Goal: Task Accomplishment & Management: Manage account settings

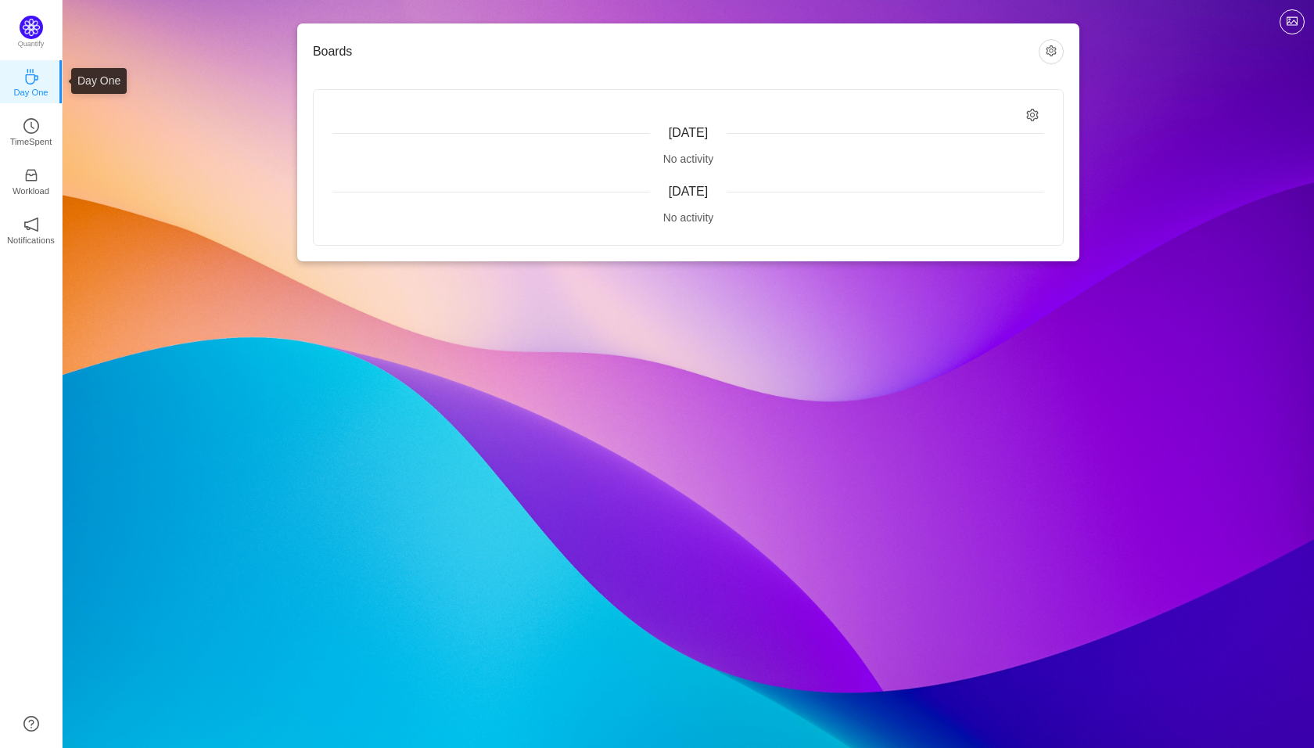
click at [26, 81] on icon "icon: coffee" at bounding box center [31, 77] width 13 height 16
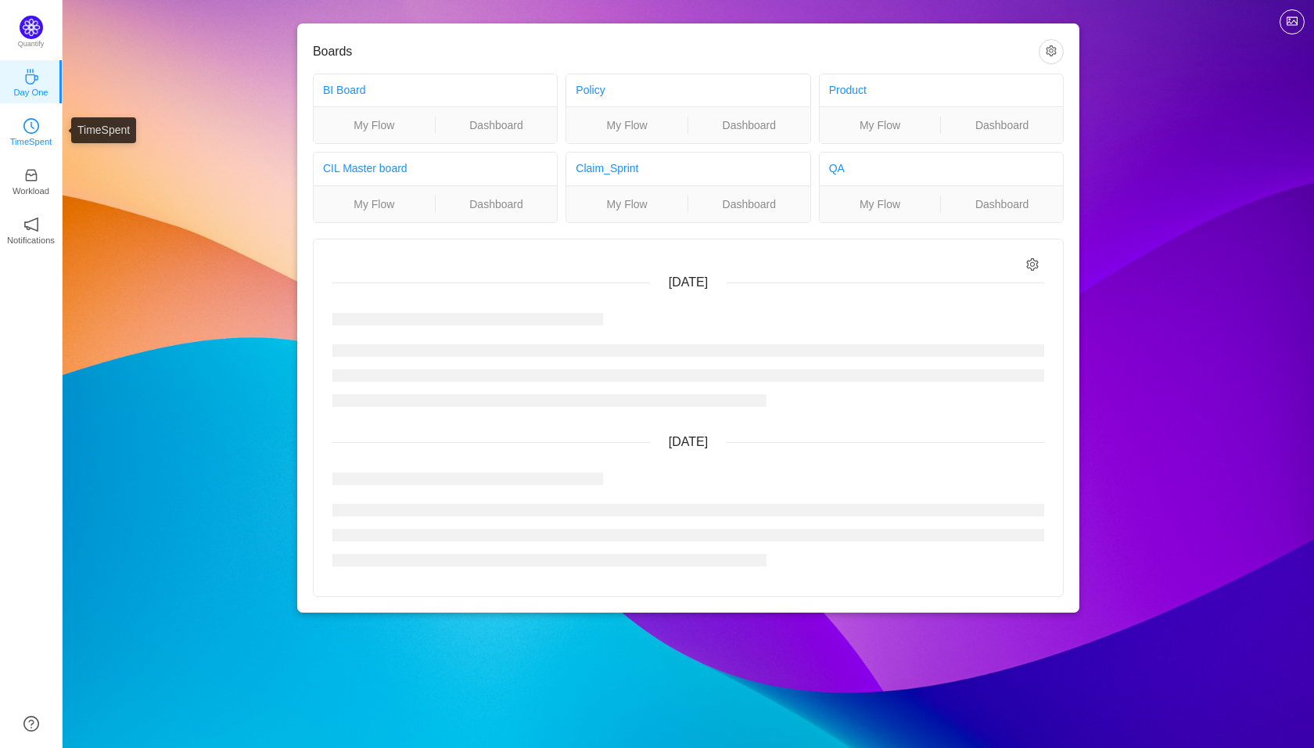
click at [27, 127] on icon "icon: clock-circle" at bounding box center [31, 126] width 16 height 16
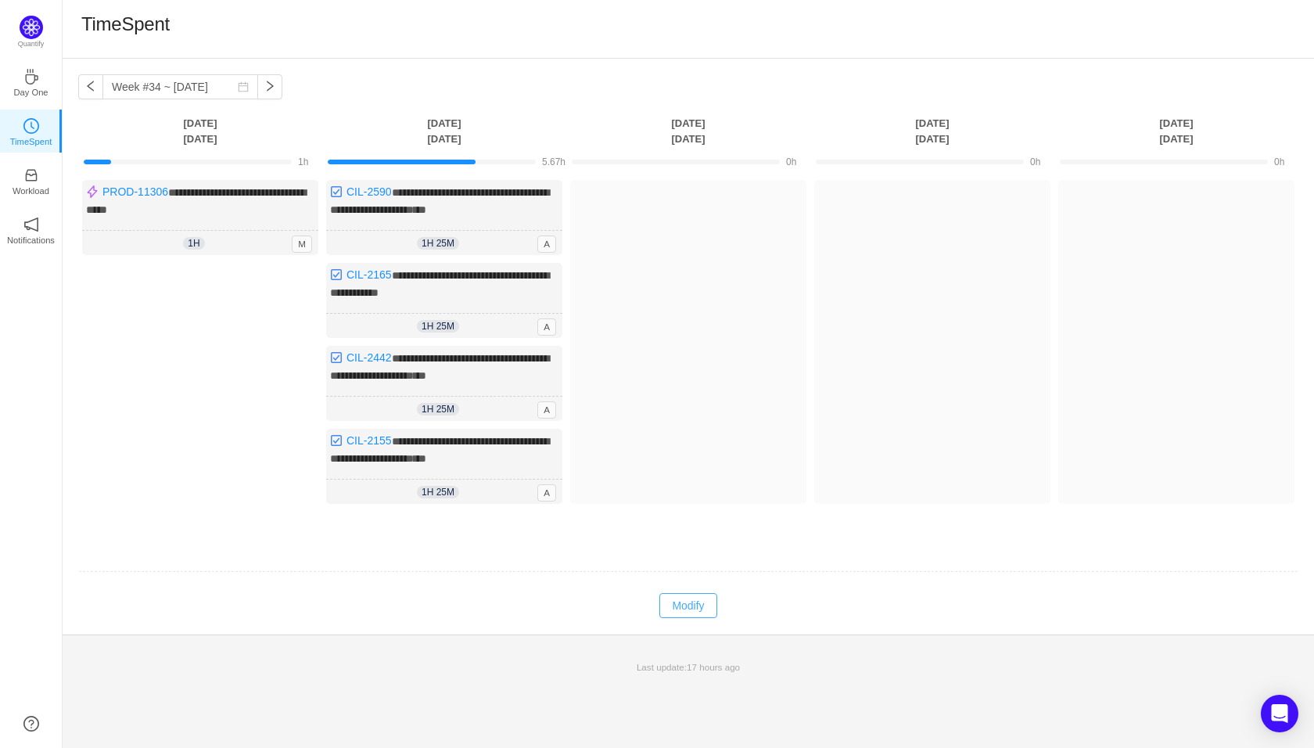
click at [686, 600] on button "Modify" at bounding box center [687, 605] width 57 height 25
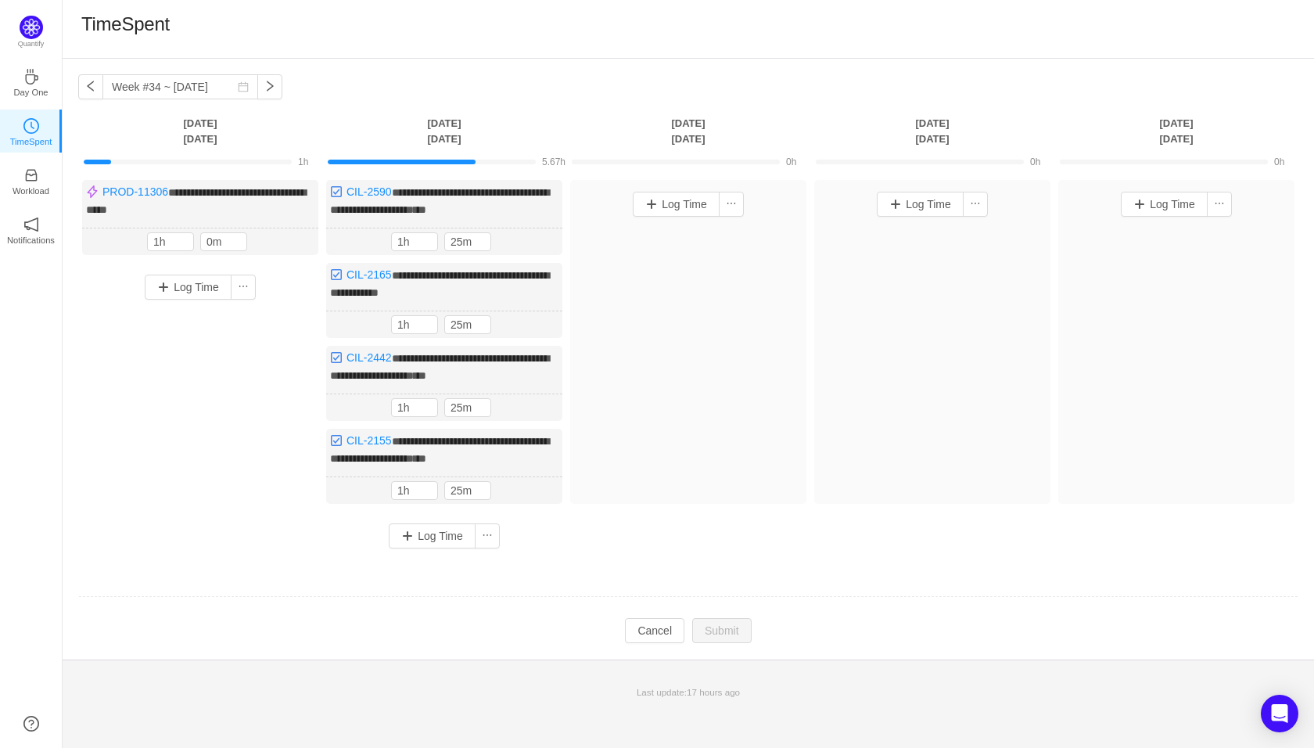
click at [488, 617] on td "Modify Cancel Submit" at bounding box center [688, 630] width 1220 height 27
click at [648, 624] on button "Cancel" at bounding box center [654, 630] width 59 height 25
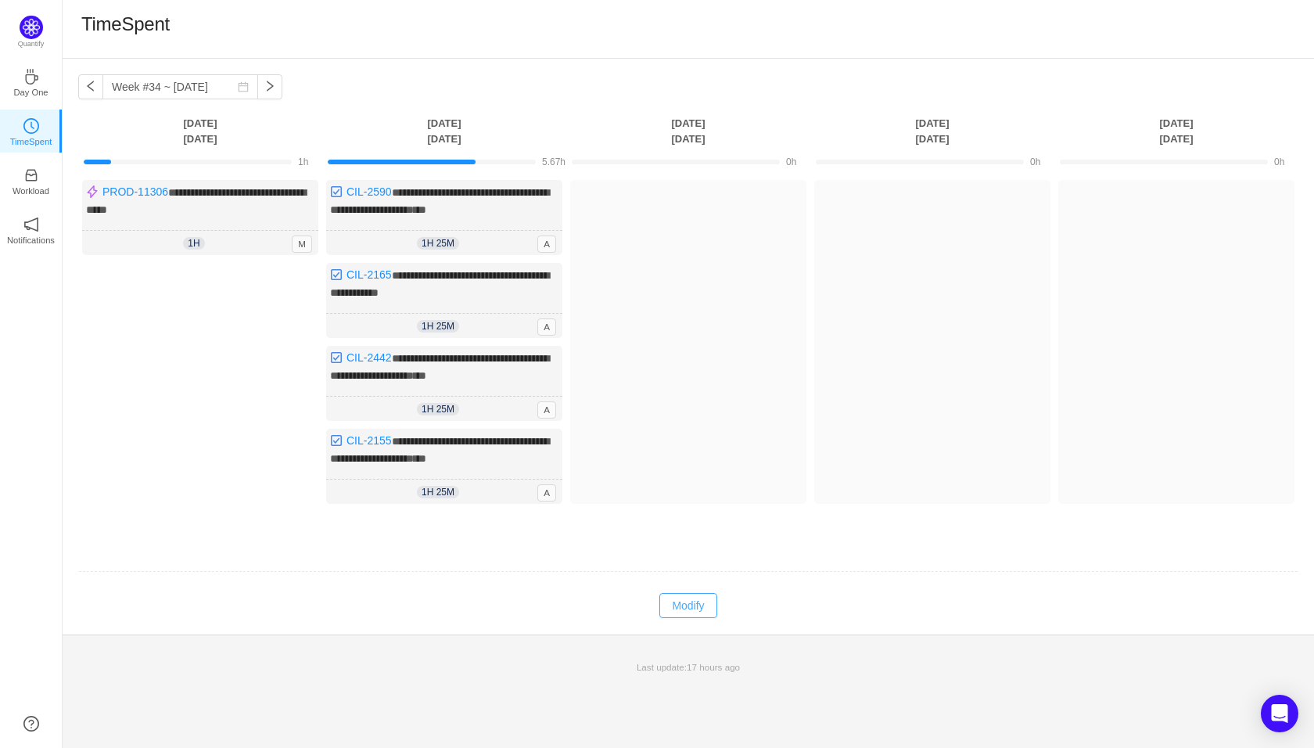
click at [680, 602] on button "Modify" at bounding box center [687, 605] width 57 height 25
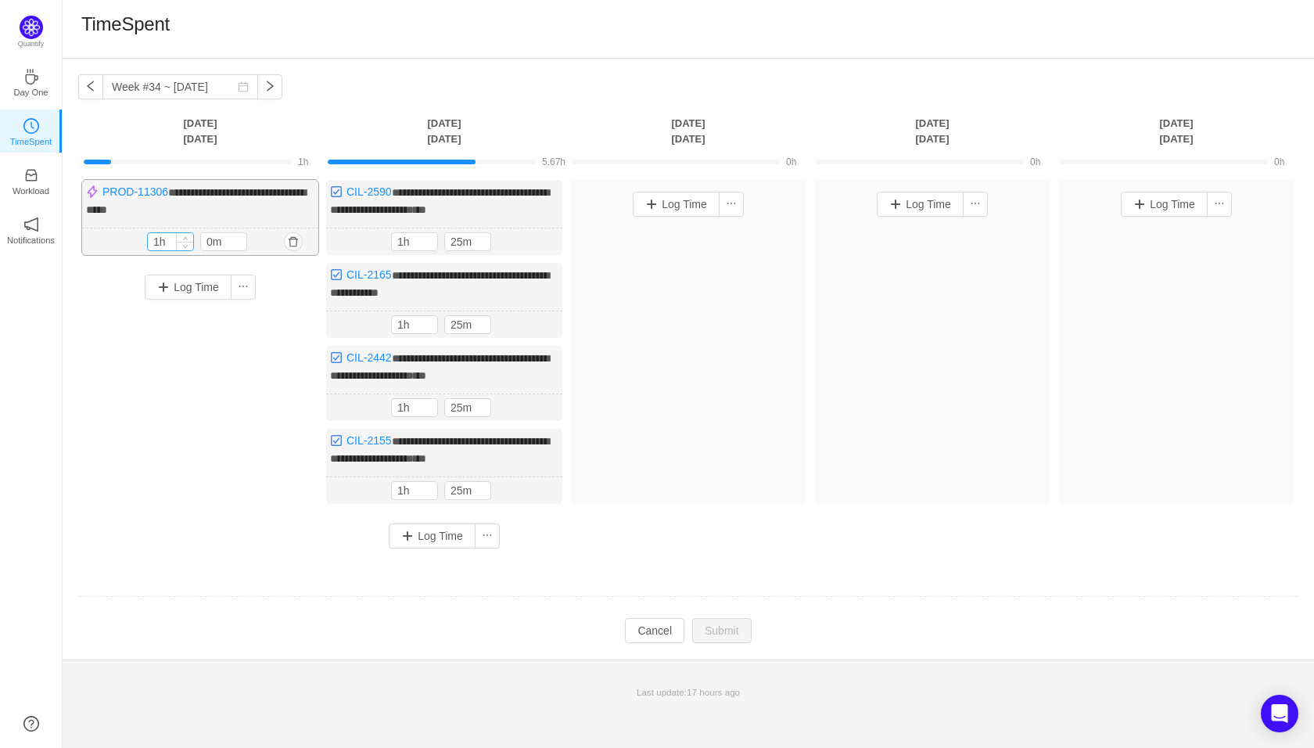
click at [170, 238] on input "1h" at bounding box center [170, 241] width 45 height 17
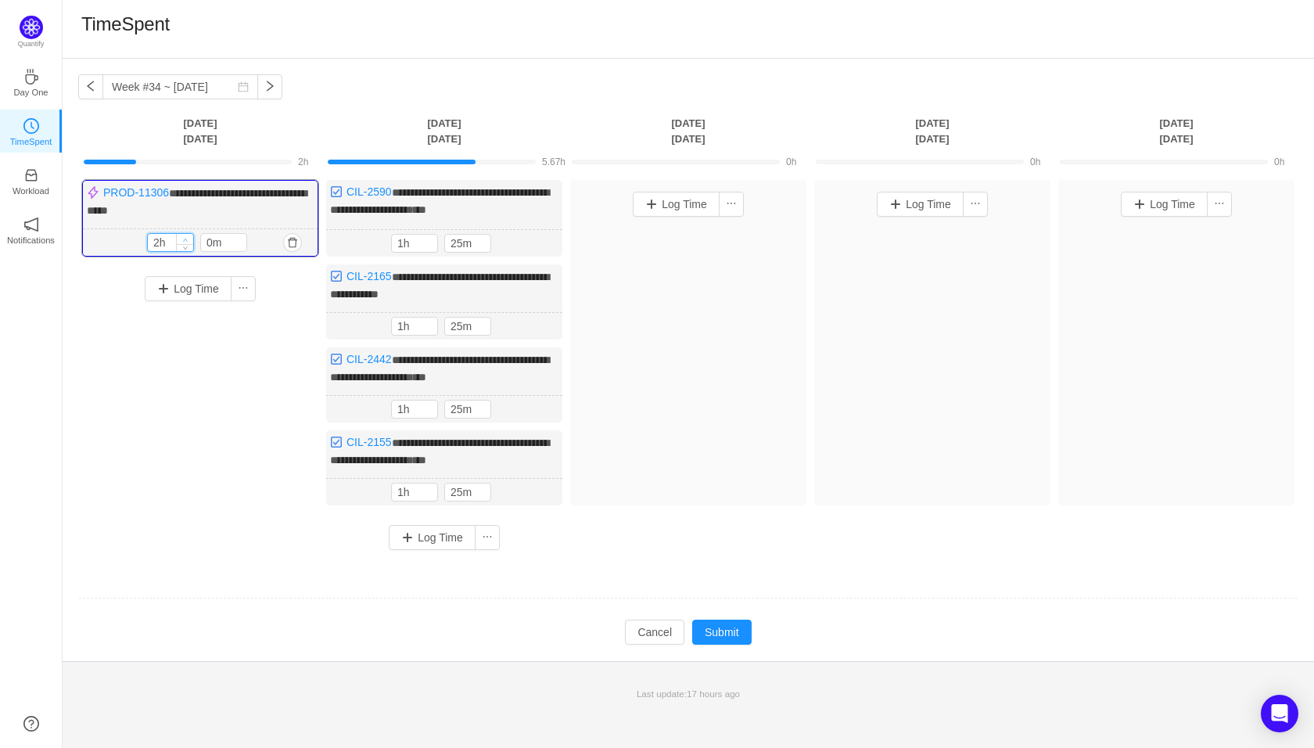
click at [185, 234] on span "Increase Value" at bounding box center [185, 239] width 16 height 10
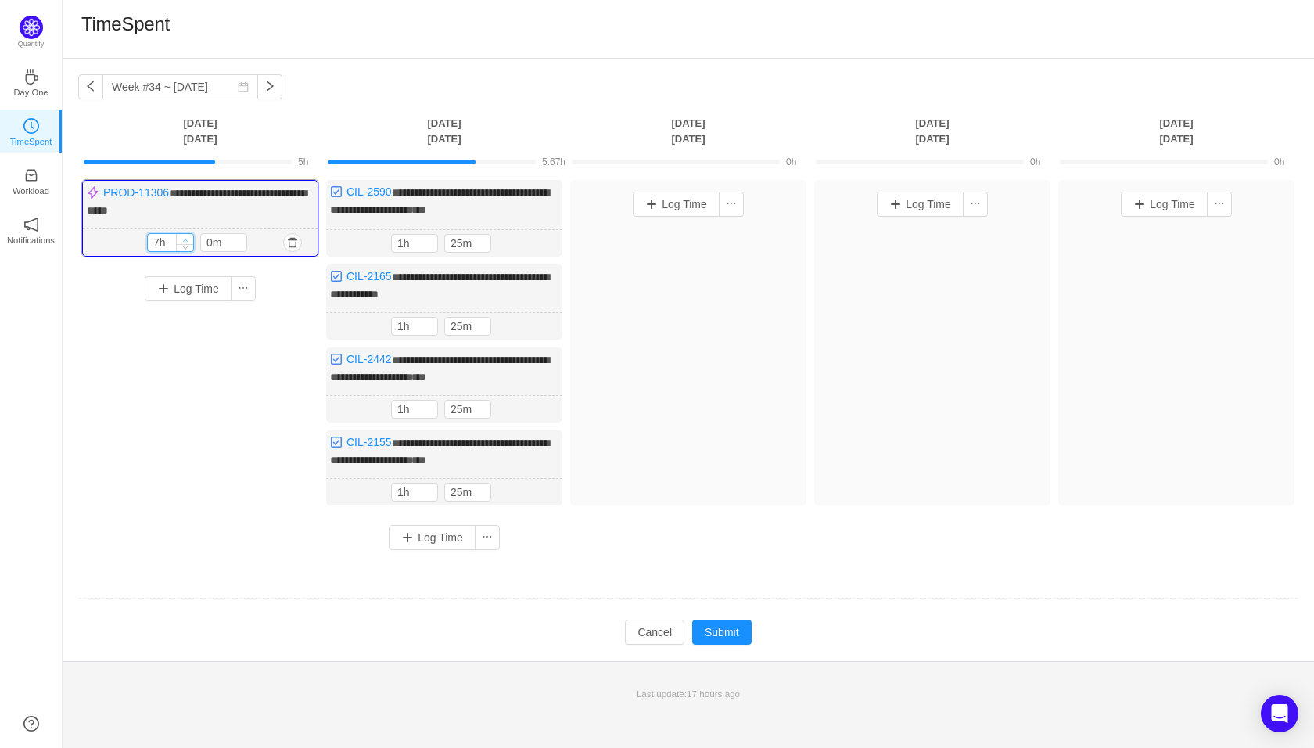
click at [185, 234] on span "Increase Value" at bounding box center [185, 239] width 16 height 10
type input "8h"
click at [185, 234] on span "Increase Value" at bounding box center [185, 239] width 16 height 10
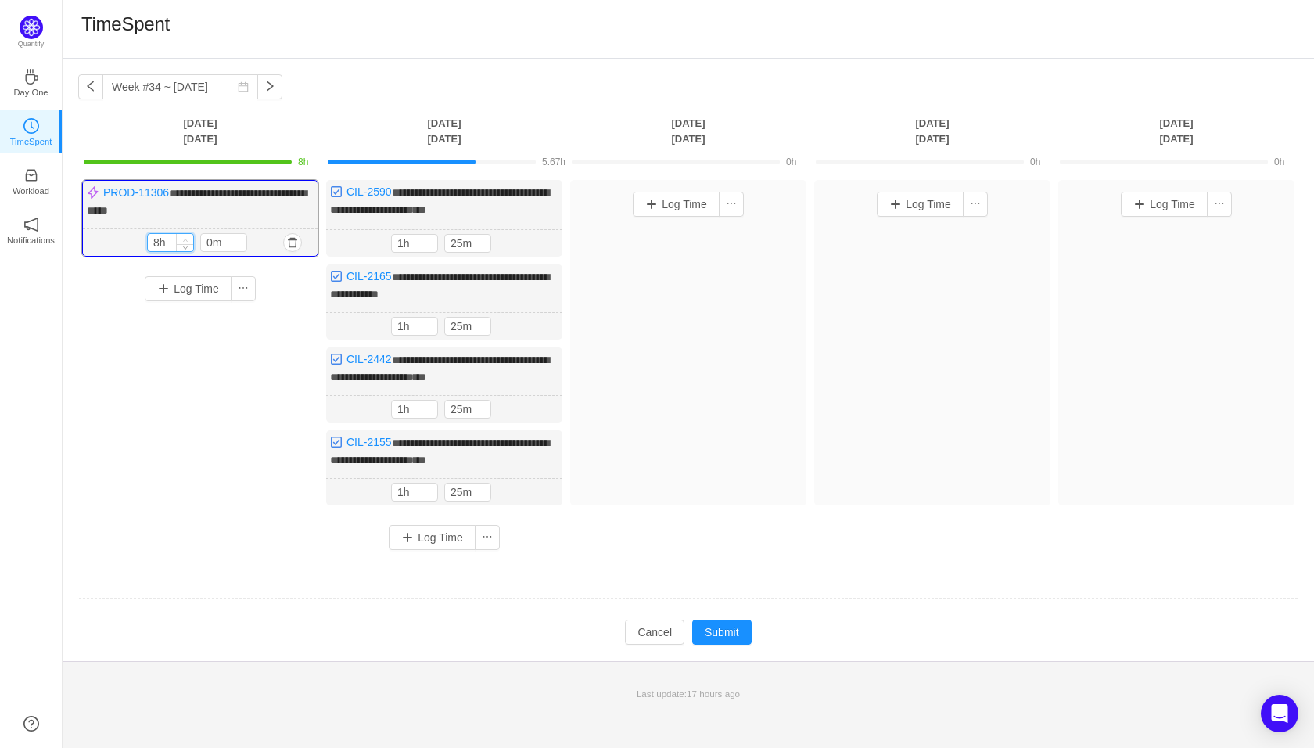
click at [185, 234] on span "Increase Value" at bounding box center [185, 239] width 16 height 10
click at [200, 294] on button "Log Time" at bounding box center [188, 288] width 87 height 25
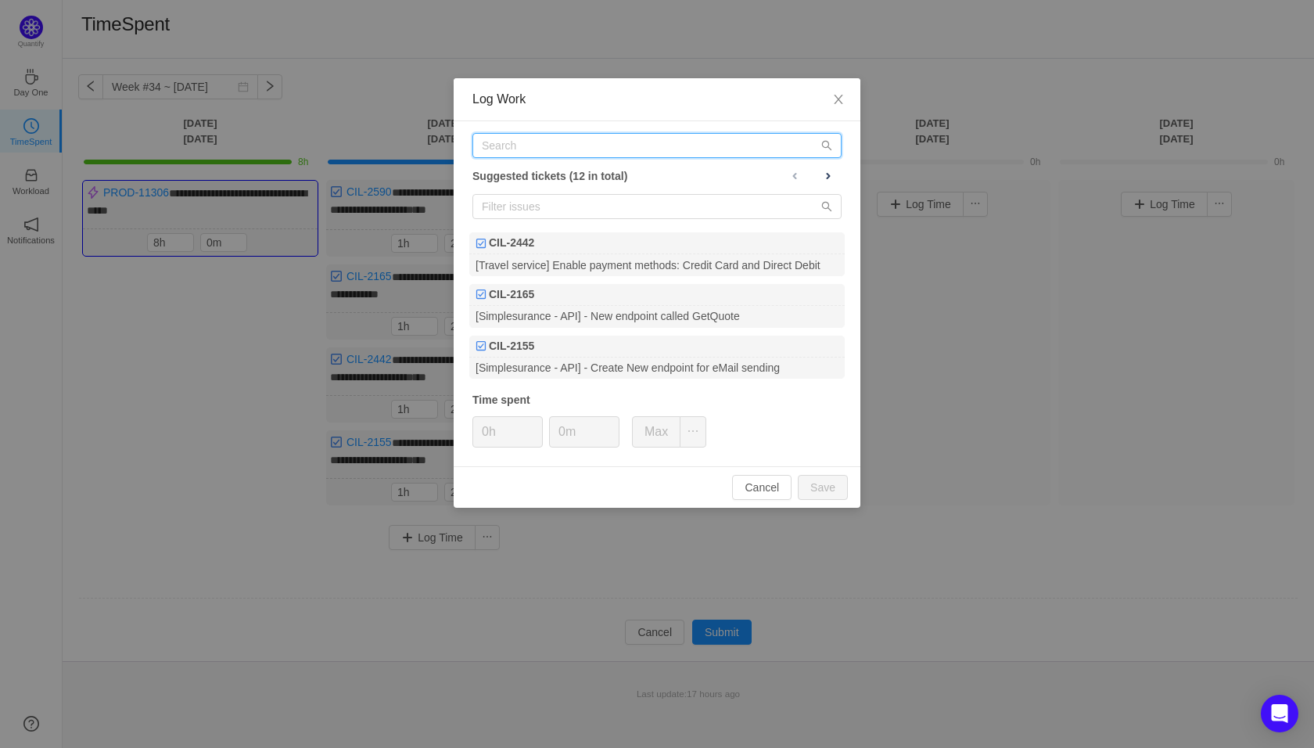
click at [562, 150] on input "text" at bounding box center [656, 145] width 369 height 25
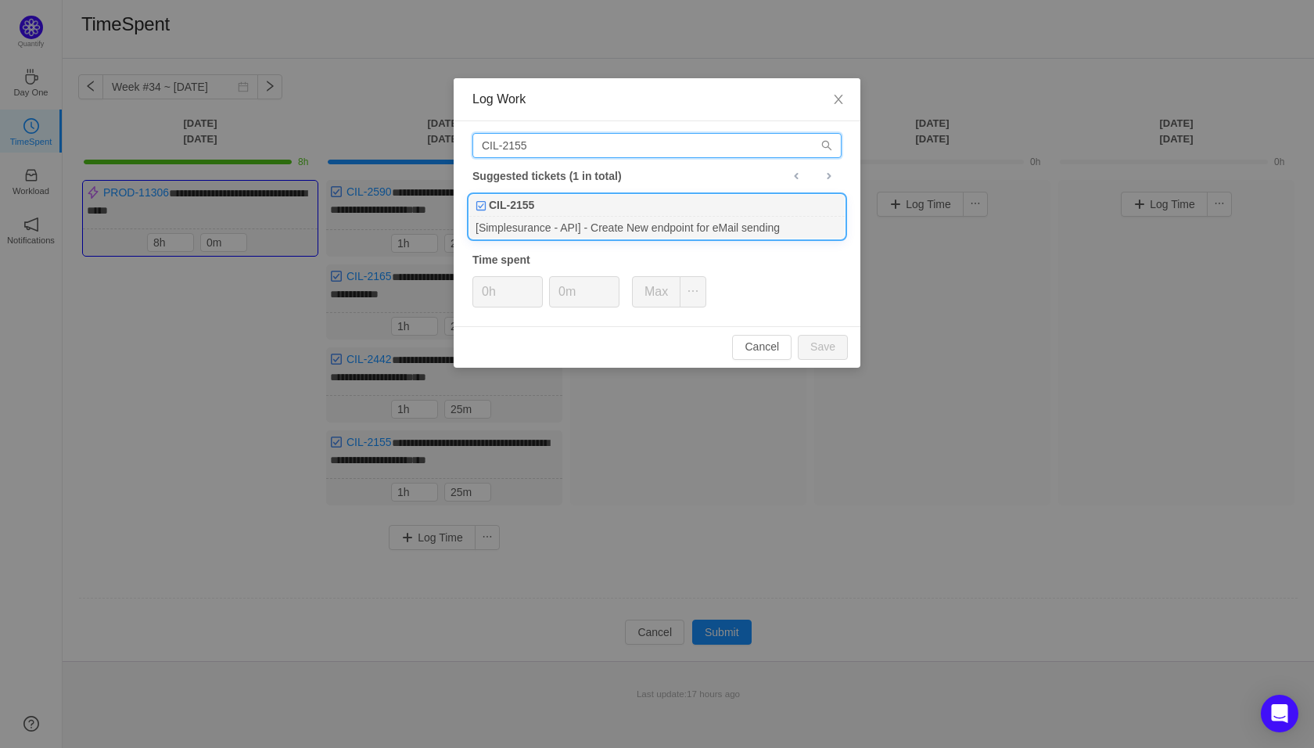
type input "CIL-2155"
click at [635, 206] on div "CIL-2155" at bounding box center [656, 206] width 375 height 22
click at [537, 284] on icon "icon: up" at bounding box center [534, 286] width 5 height 5
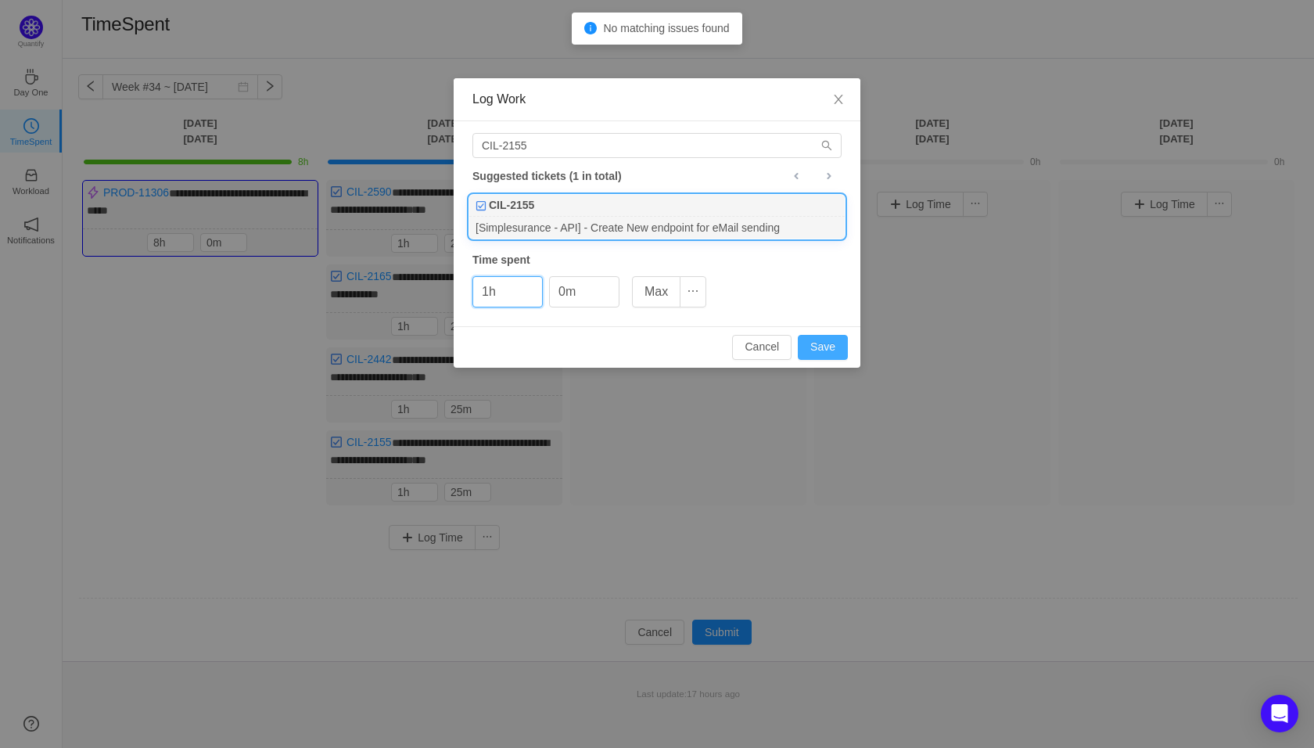
click at [823, 336] on button "Save" at bounding box center [823, 347] width 50 height 25
type input "0h"
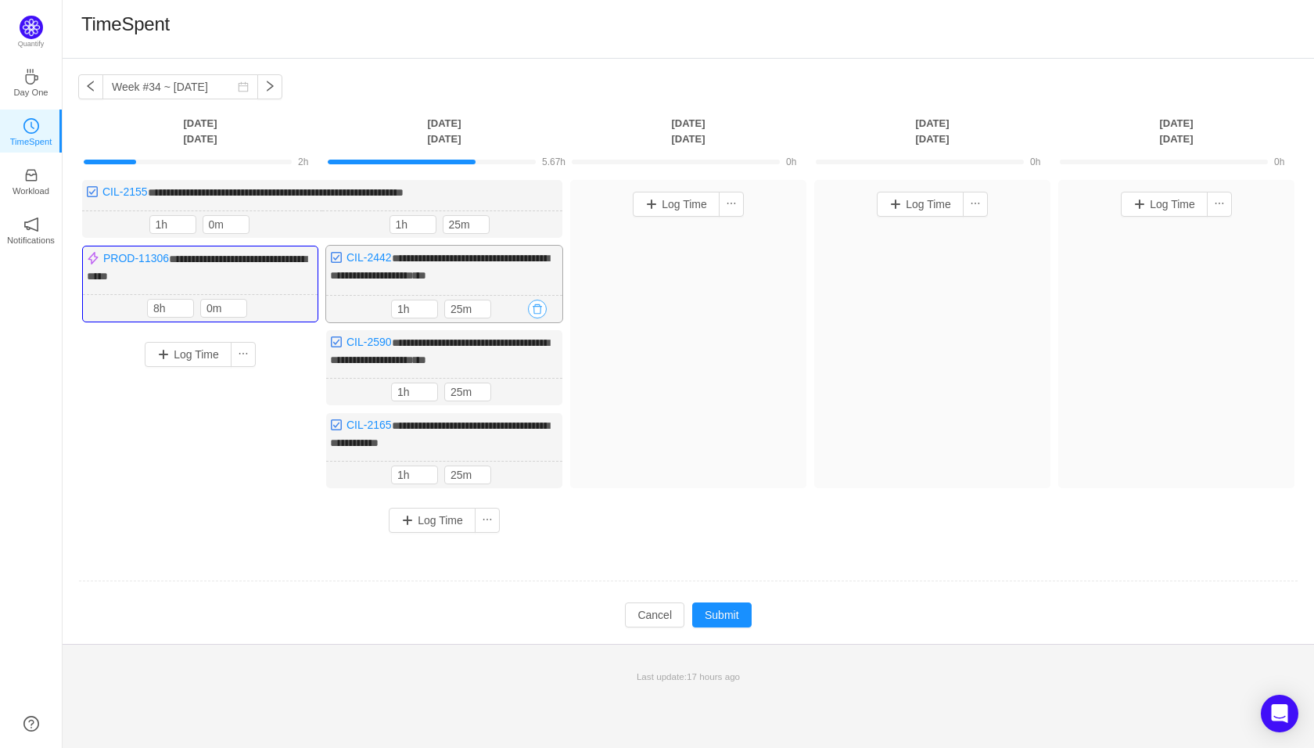
click at [537, 307] on button "button" at bounding box center [537, 309] width 19 height 19
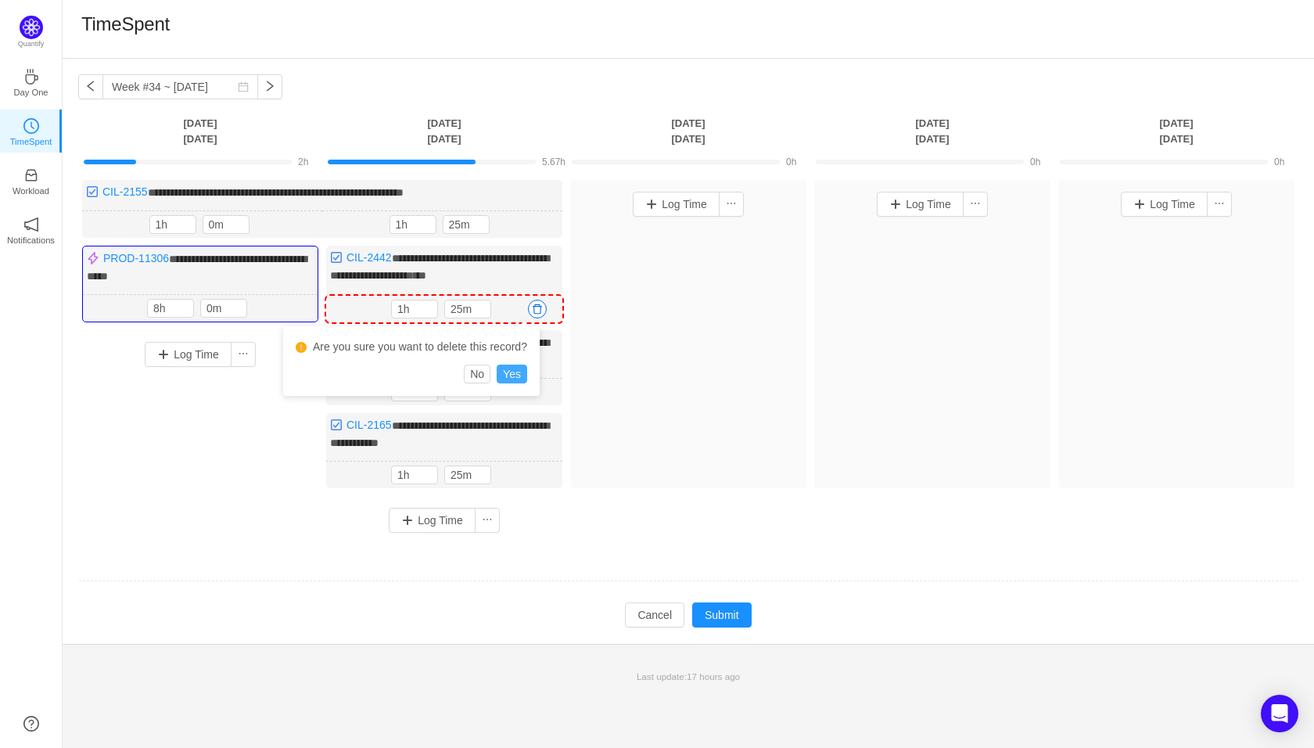
click at [525, 377] on button "Yes" at bounding box center [512, 374] width 31 height 19
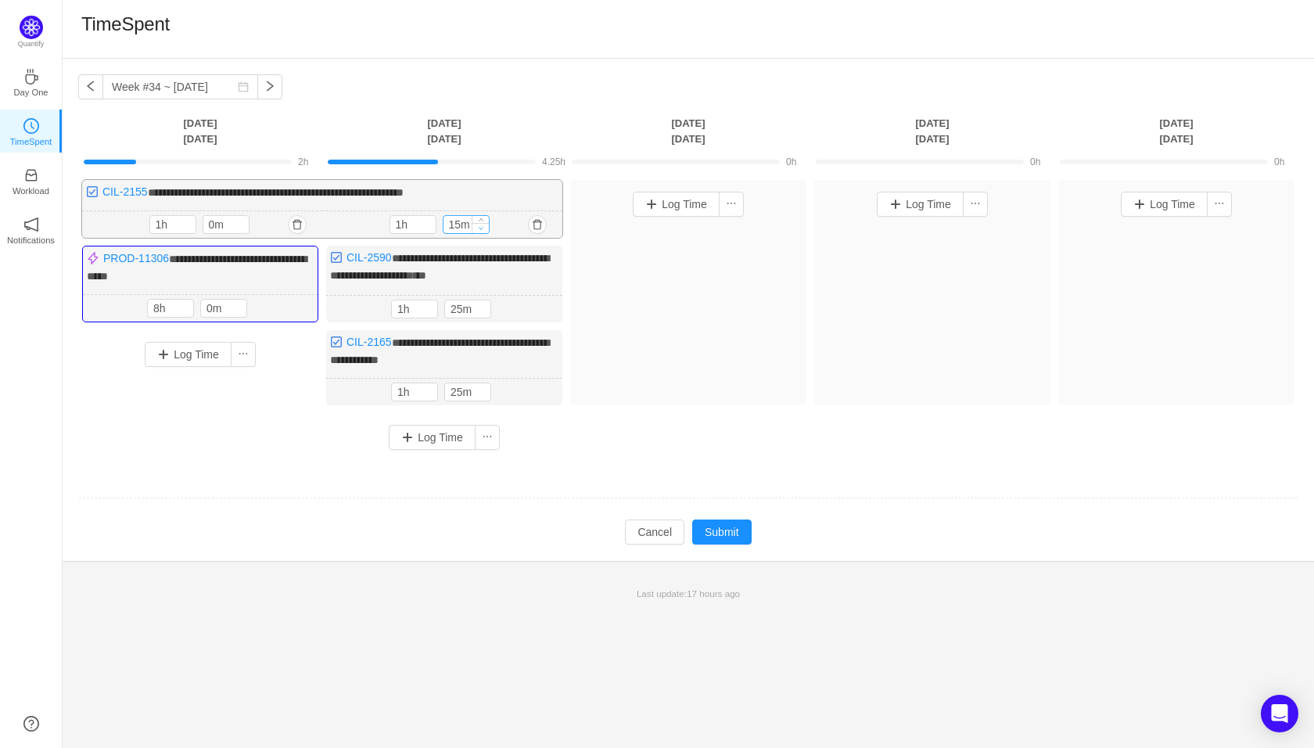
click at [481, 225] on icon "icon: down" at bounding box center [480, 227] width 5 height 5
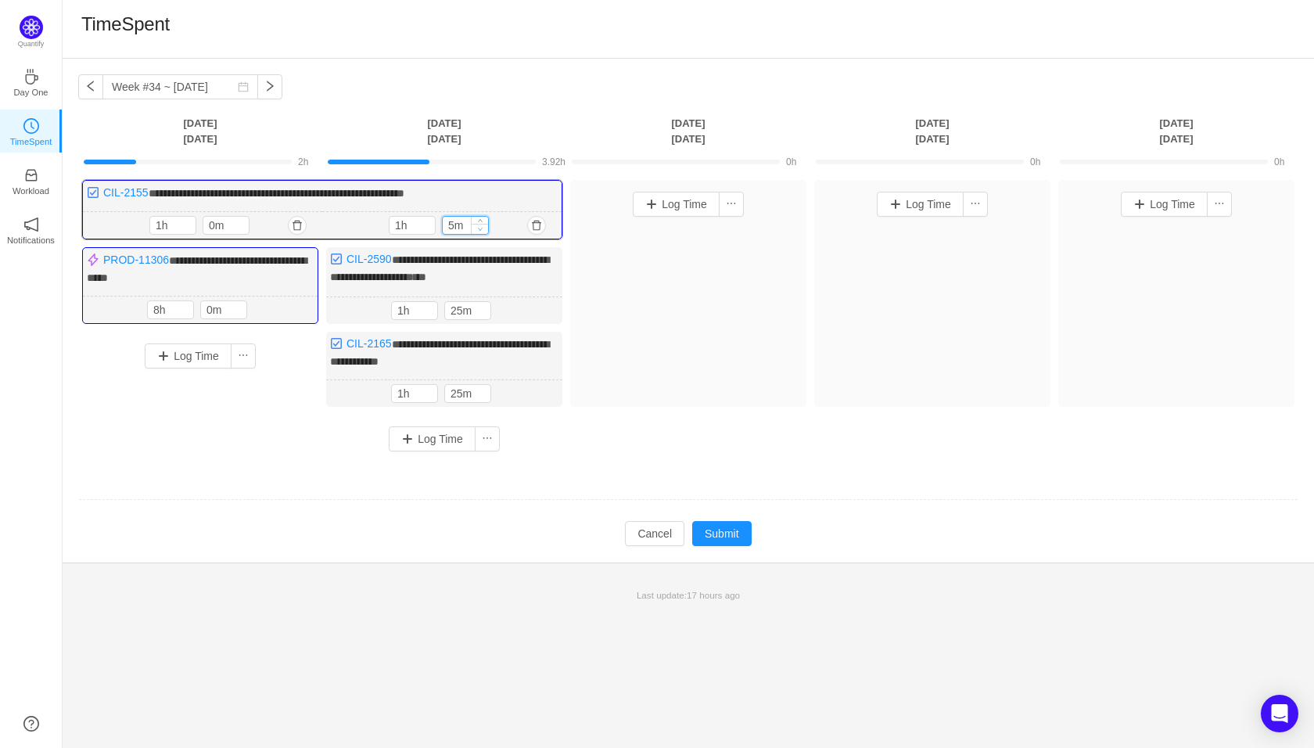
click at [481, 226] on icon "icon: down" at bounding box center [480, 228] width 5 height 5
type input "0m"
click at [483, 229] on icon "icon: down" at bounding box center [480, 228] width 5 height 5
click at [485, 313] on span "Decrease Value" at bounding box center [482, 314] width 16 height 10
click at [485, 313] on span "Decrease Value" at bounding box center [482, 313] width 16 height 10
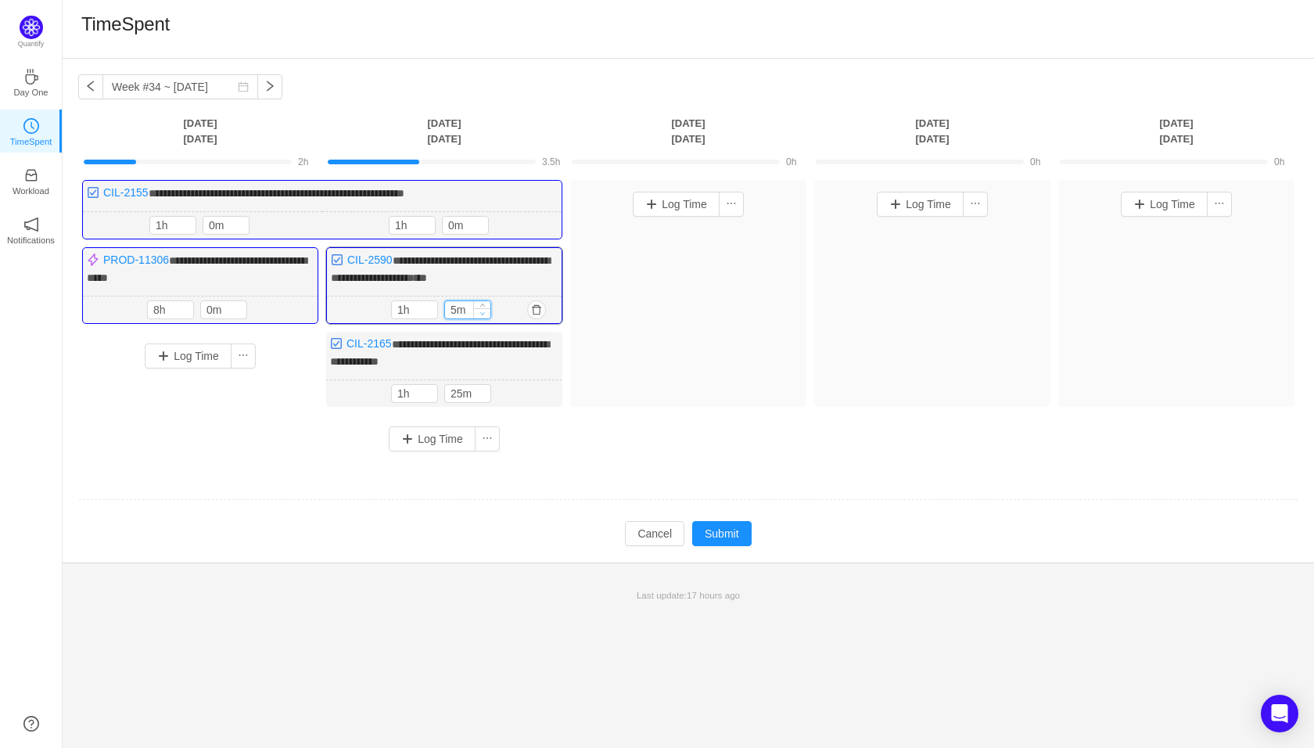
type input "0m"
click at [485, 313] on span "Decrease Value" at bounding box center [482, 313] width 16 height 10
click at [428, 301] on span "Increase Value" at bounding box center [429, 306] width 16 height 10
click at [428, 312] on icon "icon: down" at bounding box center [429, 313] width 5 height 5
type input "0h"
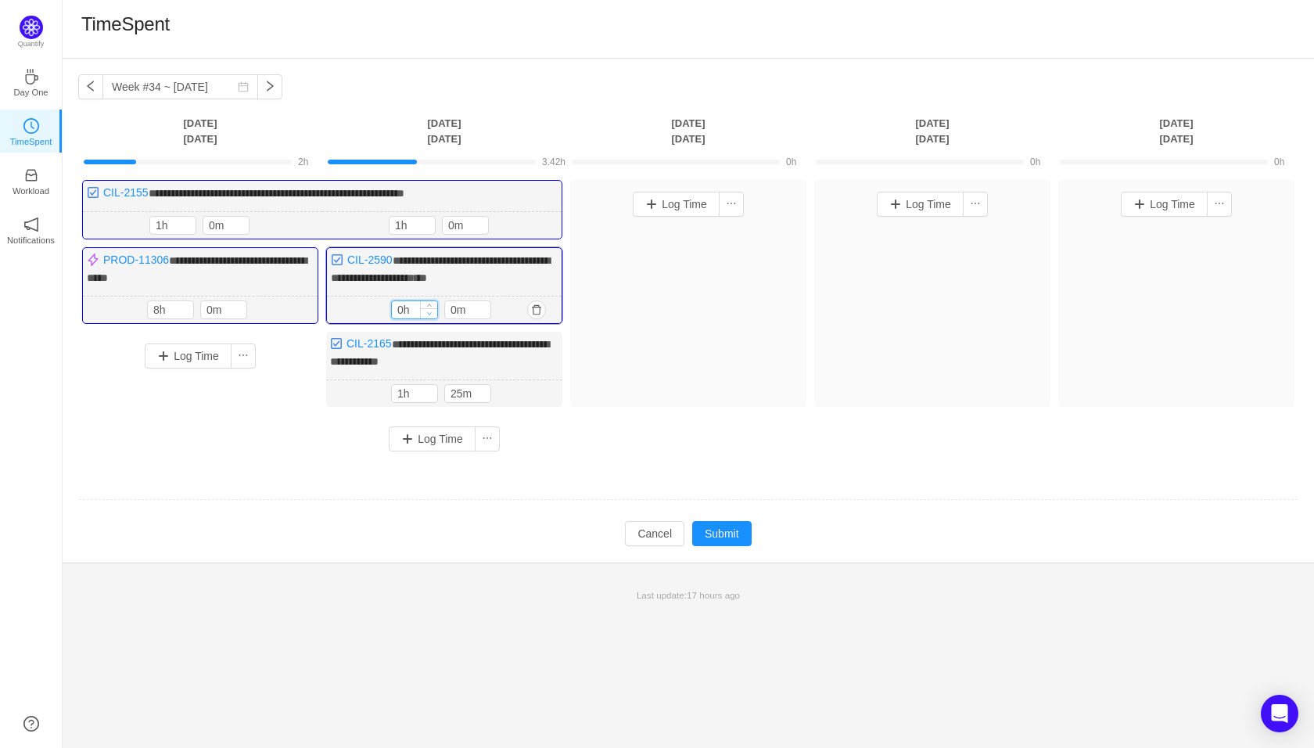
click at [428, 312] on icon "icon: down" at bounding box center [429, 313] width 5 height 5
click at [488, 302] on span "Increase Value" at bounding box center [482, 306] width 16 height 10
type input "30m"
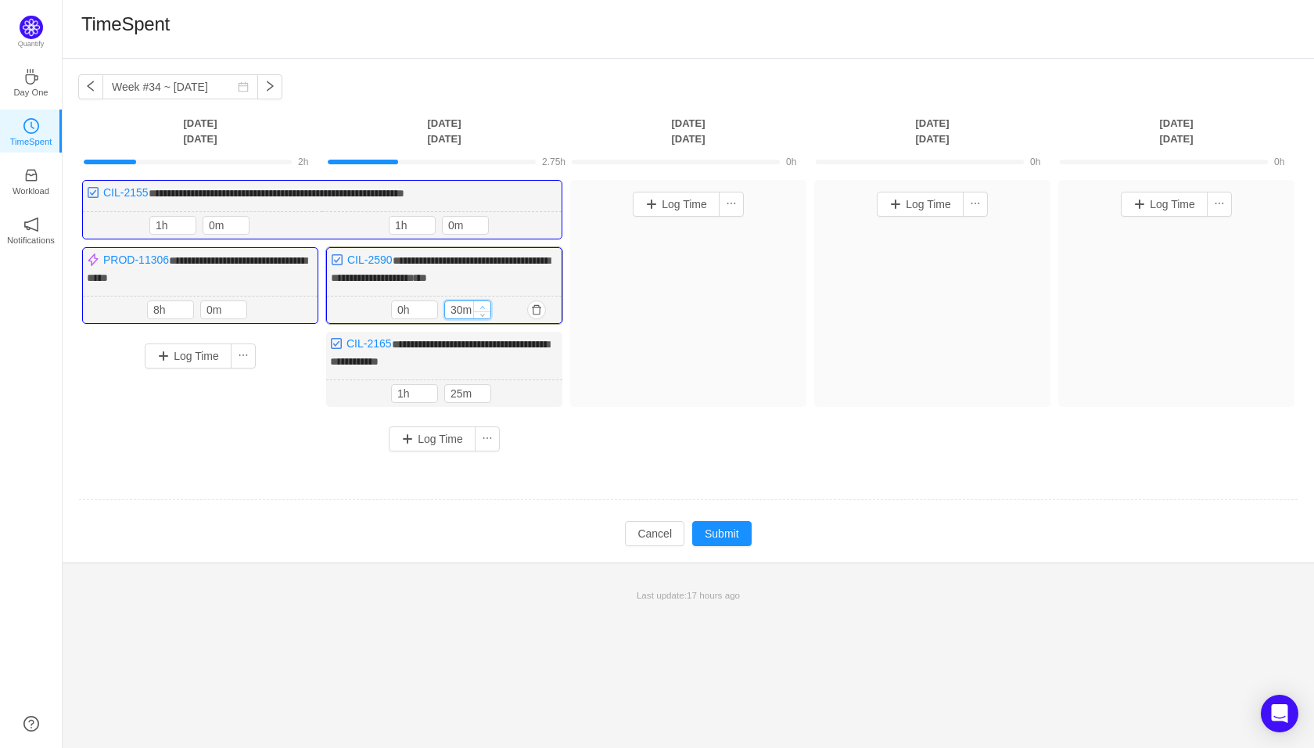
click at [488, 302] on span "Increase Value" at bounding box center [482, 306] width 16 height 10
click at [480, 217] on span "Increase Value" at bounding box center [480, 222] width 16 height 10
type input "30m"
click at [480, 217] on span "Increase Value" at bounding box center [480, 222] width 16 height 10
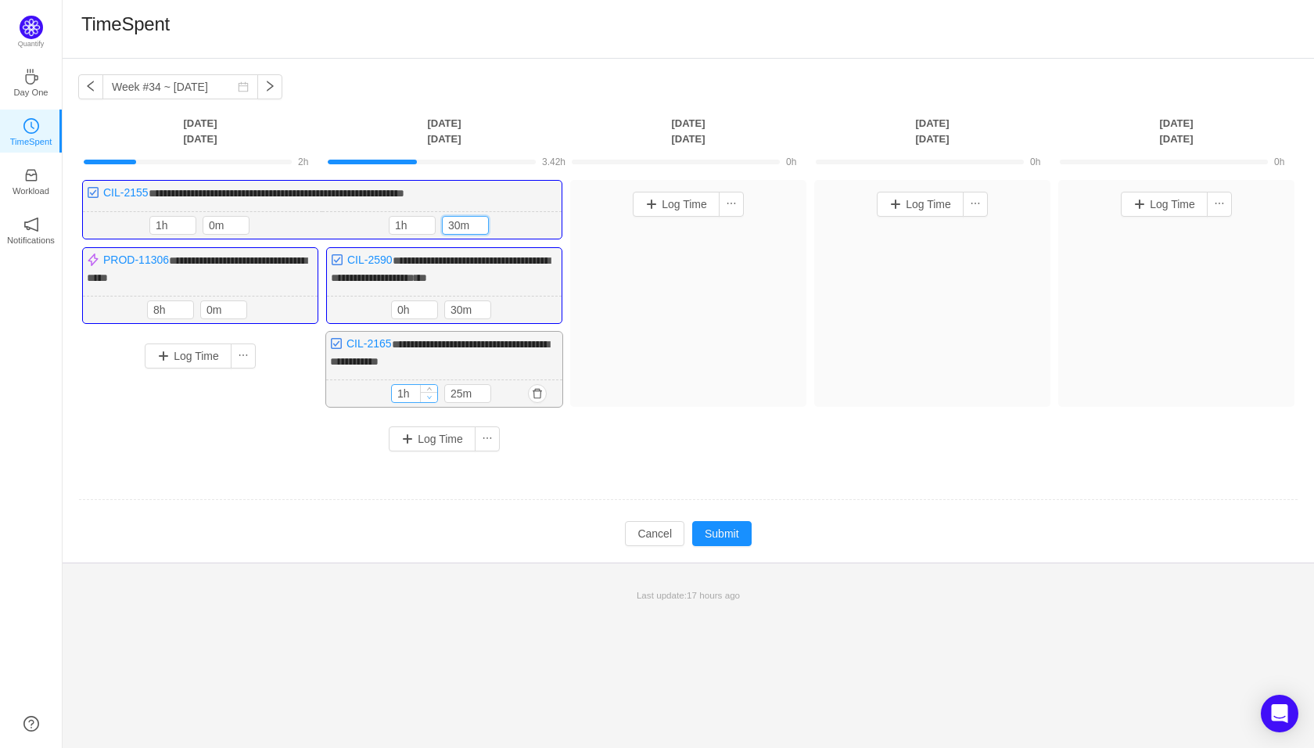
type input "0h"
click at [431, 394] on icon "icon: down" at bounding box center [429, 396] width 5 height 5
click at [482, 389] on icon "icon: up" at bounding box center [482, 391] width 5 height 5
click at [483, 395] on icon "icon: down" at bounding box center [482, 397] width 5 height 5
click at [466, 390] on input "25m" at bounding box center [467, 394] width 45 height 17
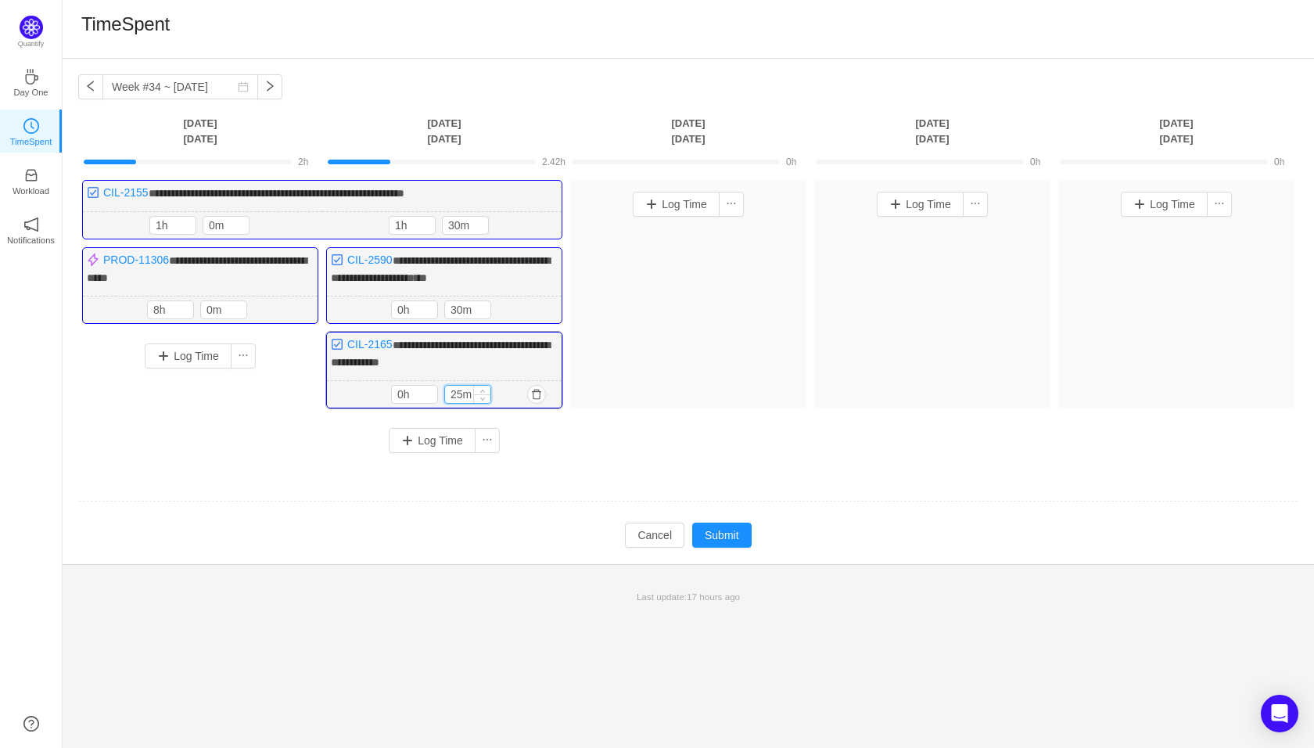
click at [466, 390] on input "25m" at bounding box center [467, 394] width 45 height 17
type input "20m"
click at [438, 442] on button "Log Time" at bounding box center [432, 440] width 87 height 25
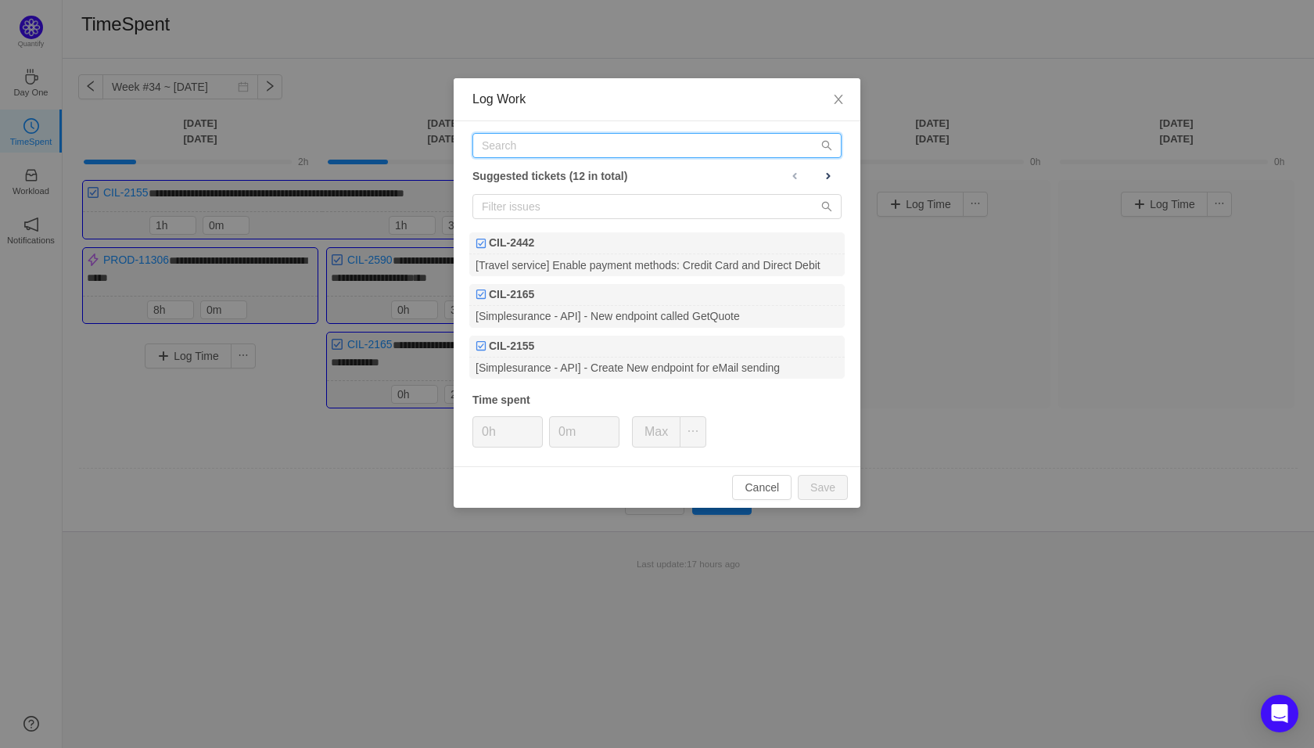
click at [638, 142] on input "text" at bounding box center [656, 145] width 369 height 25
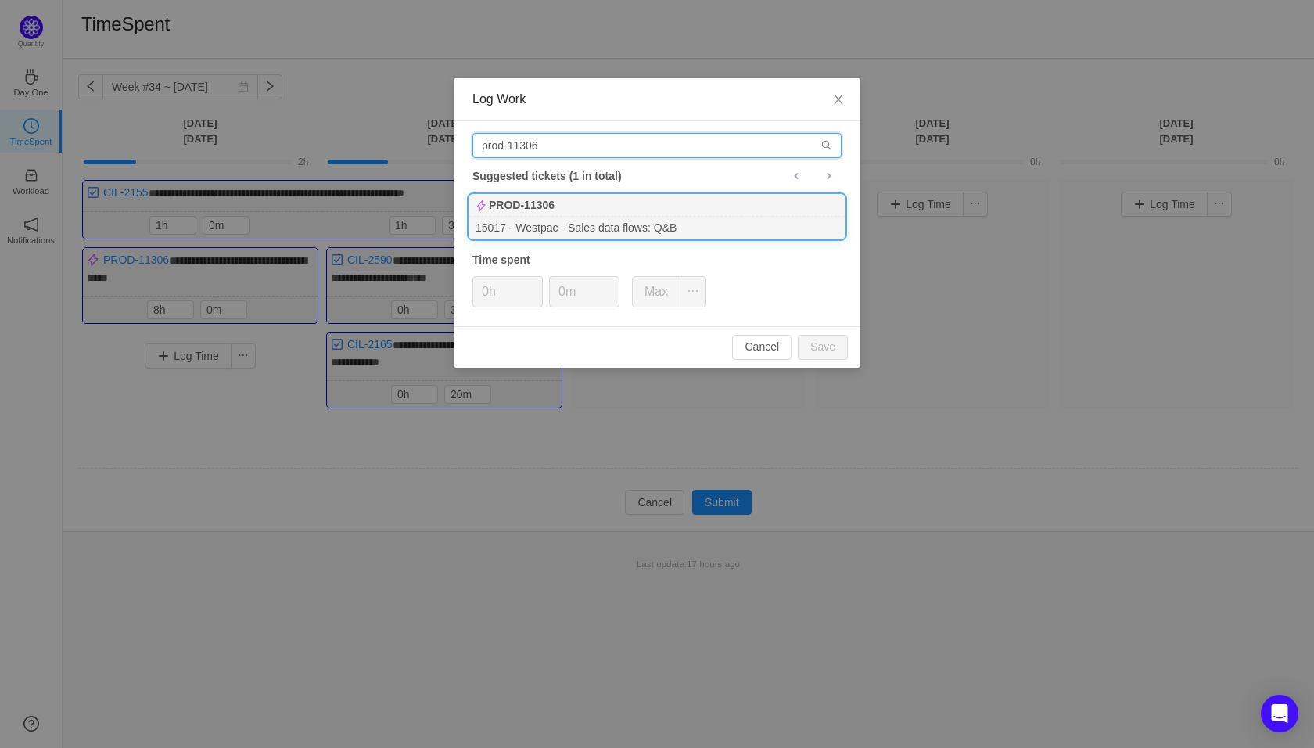
type input "prod-11306"
click at [641, 210] on div "PROD-11306" at bounding box center [656, 206] width 375 height 22
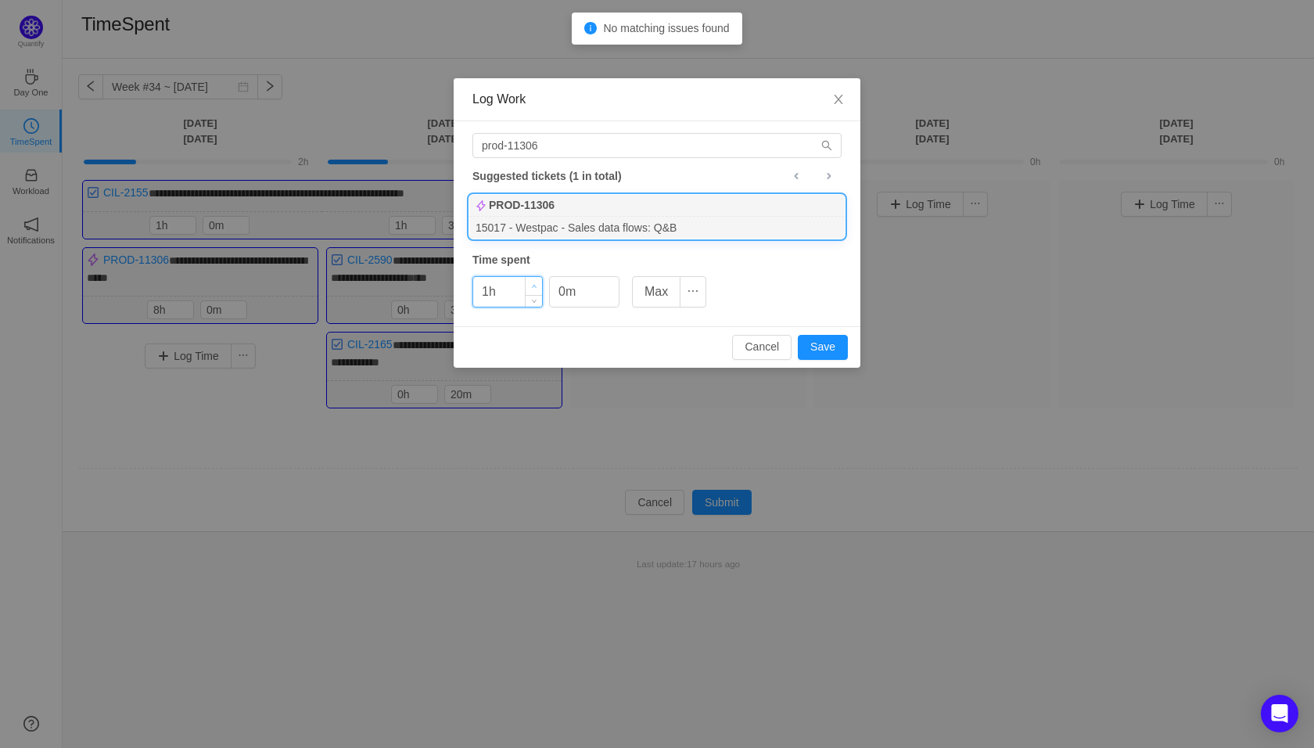
click at [533, 278] on span "Increase Value" at bounding box center [534, 286] width 16 height 18
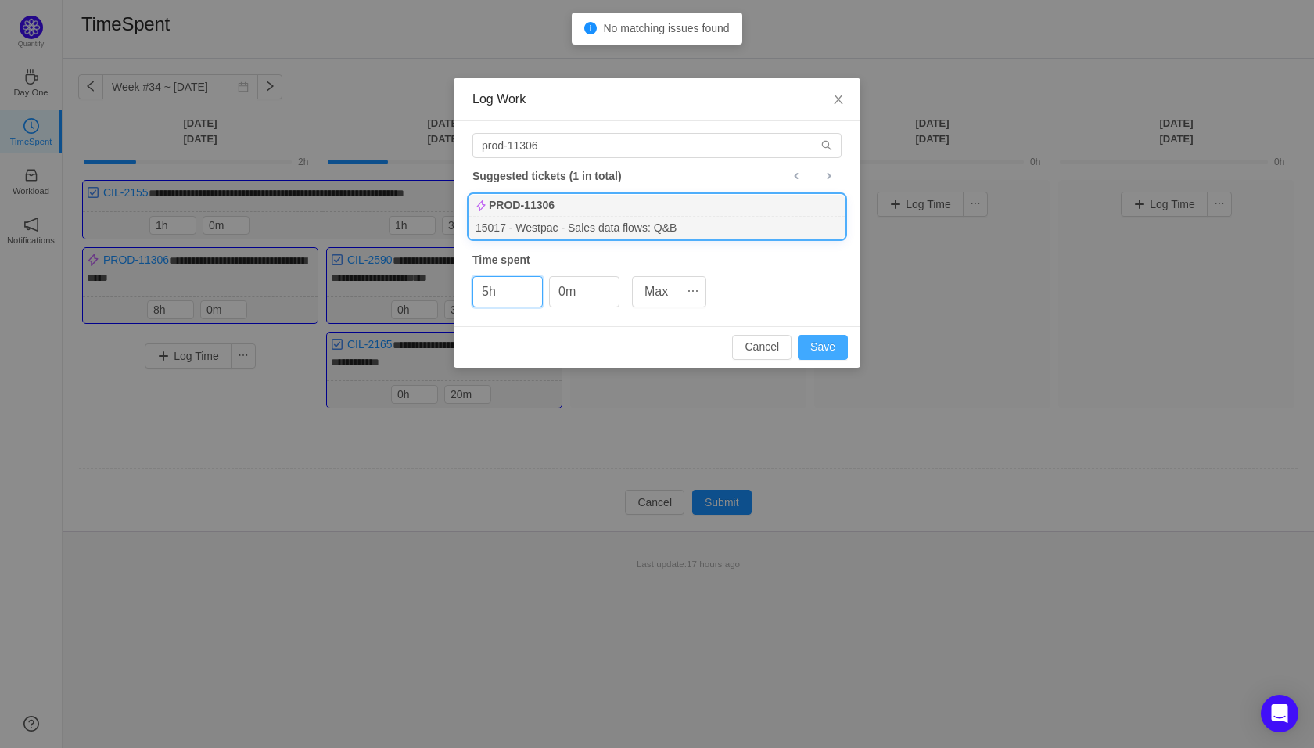
click at [829, 341] on button "Save" at bounding box center [823, 347] width 50 height 25
type input "0h"
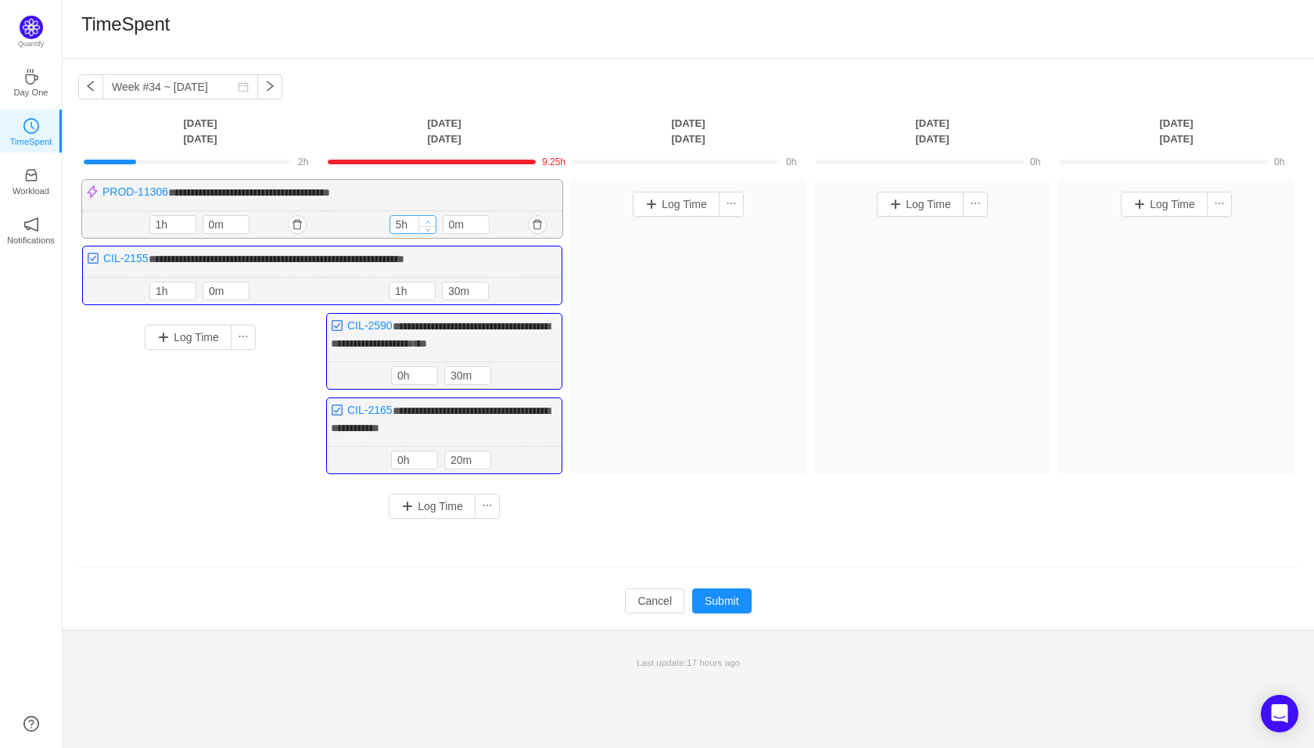
type input "6h"
click at [429, 217] on span "Increase Value" at bounding box center [427, 221] width 16 height 10
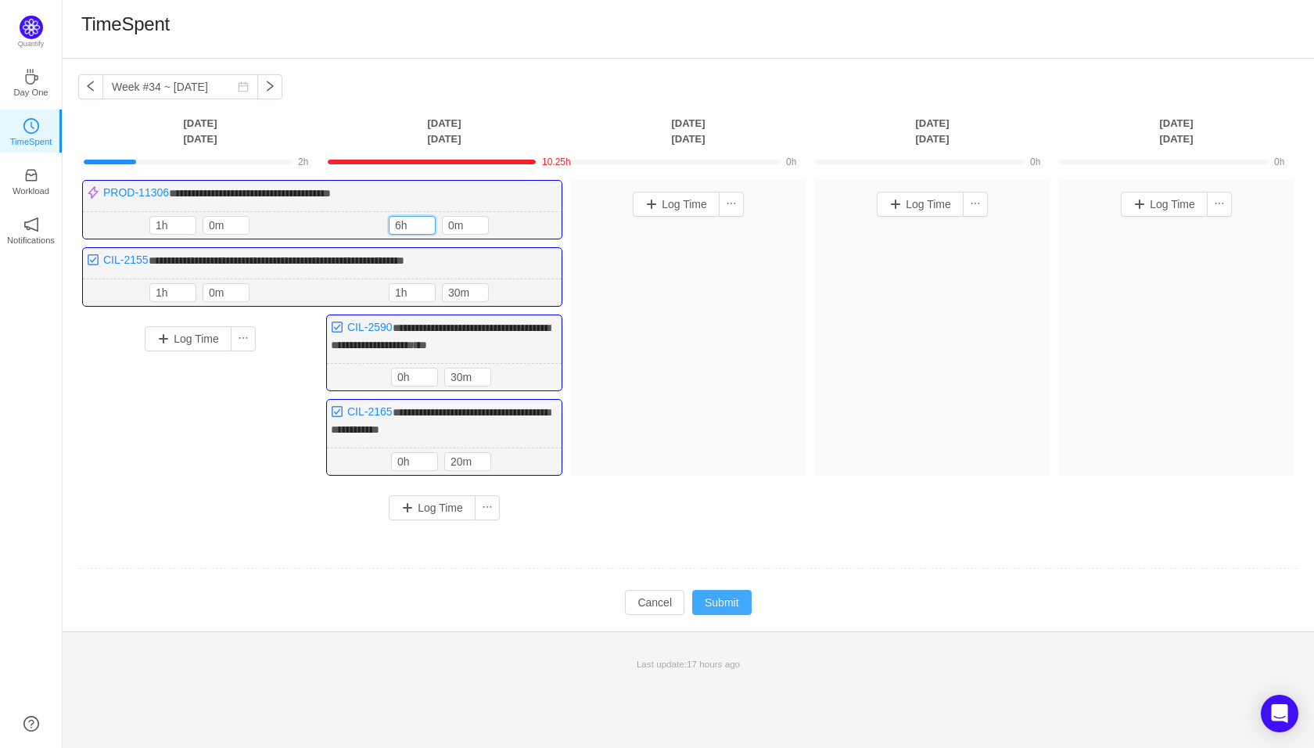
click at [738, 597] on button "Submit" at bounding box center [721, 602] width 59 height 25
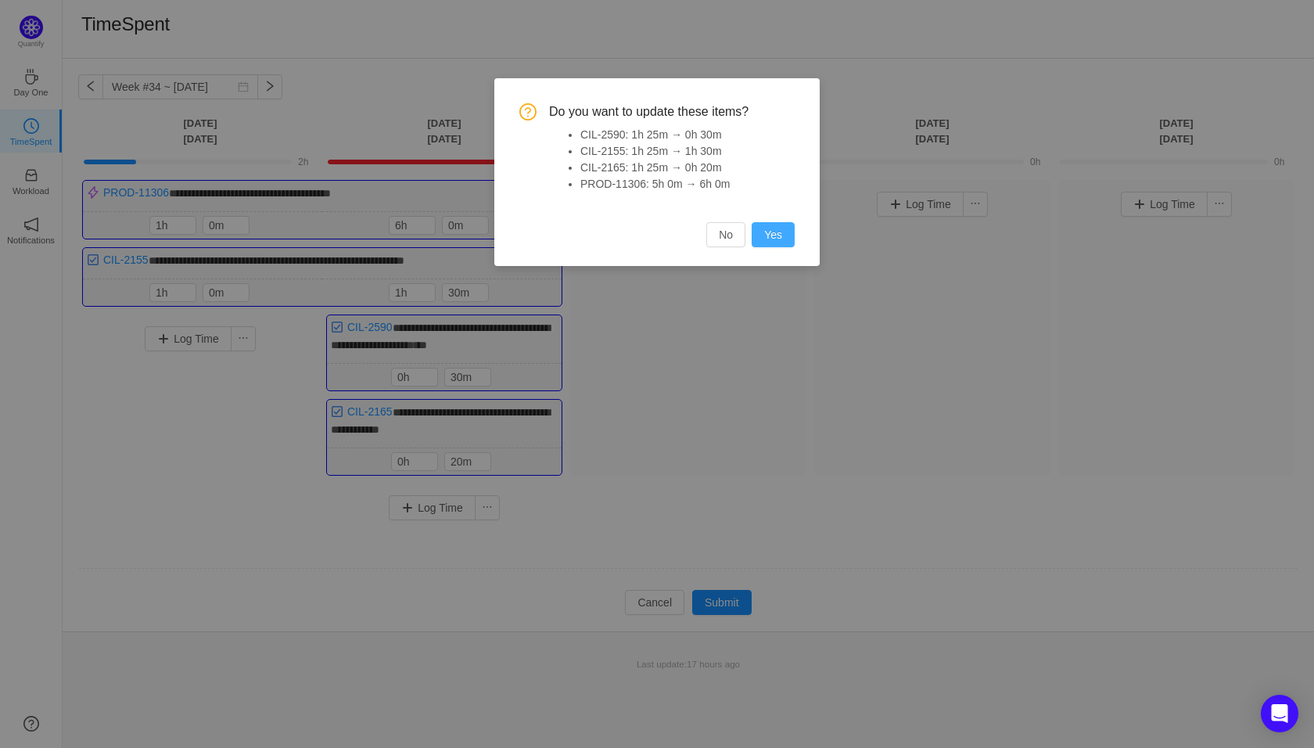
click at [770, 228] on button "Yes" at bounding box center [773, 234] width 43 height 25
